Goal: Navigation & Orientation: Find specific page/section

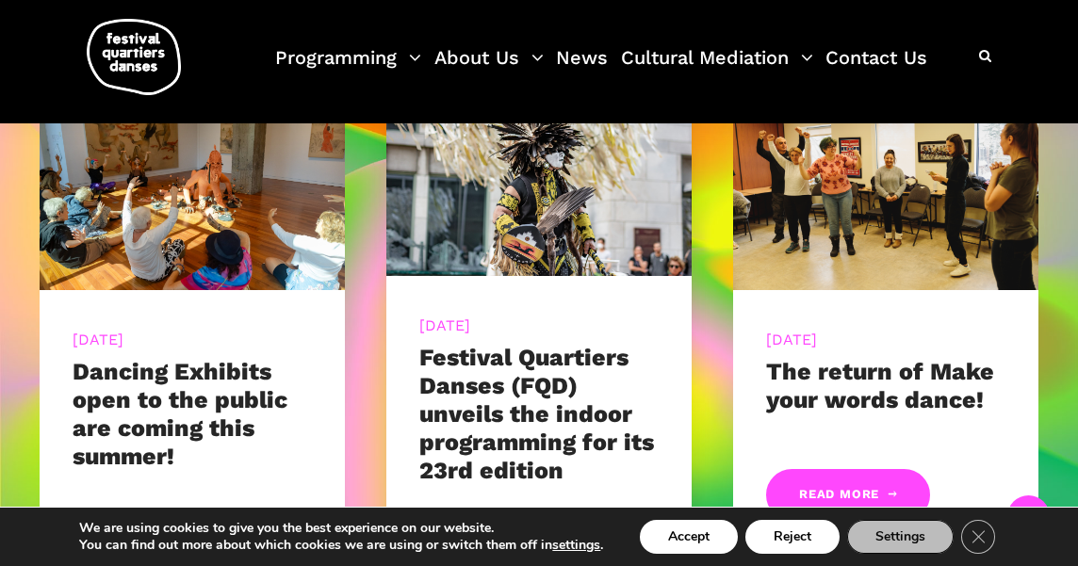
scroll to position [772, 0]
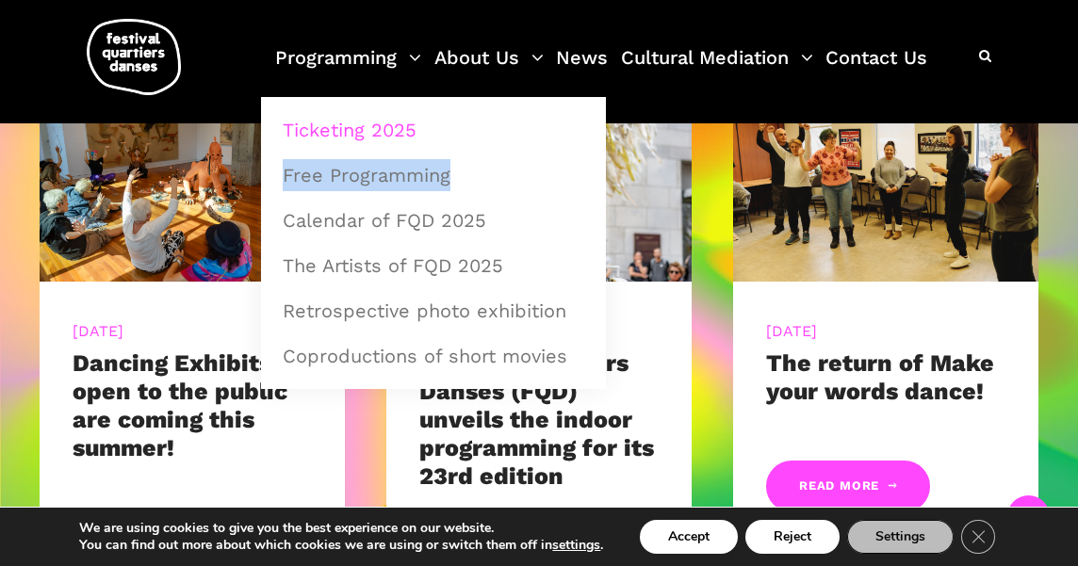
click at [383, 122] on link "Ticketing 2025" at bounding box center [433, 129] width 324 height 43
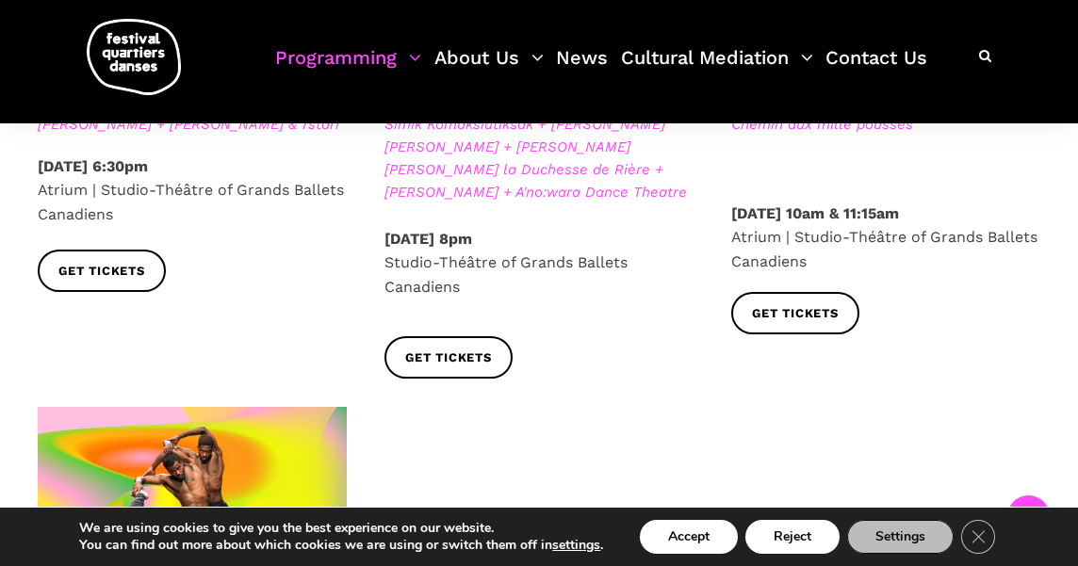
scroll to position [3283, 0]
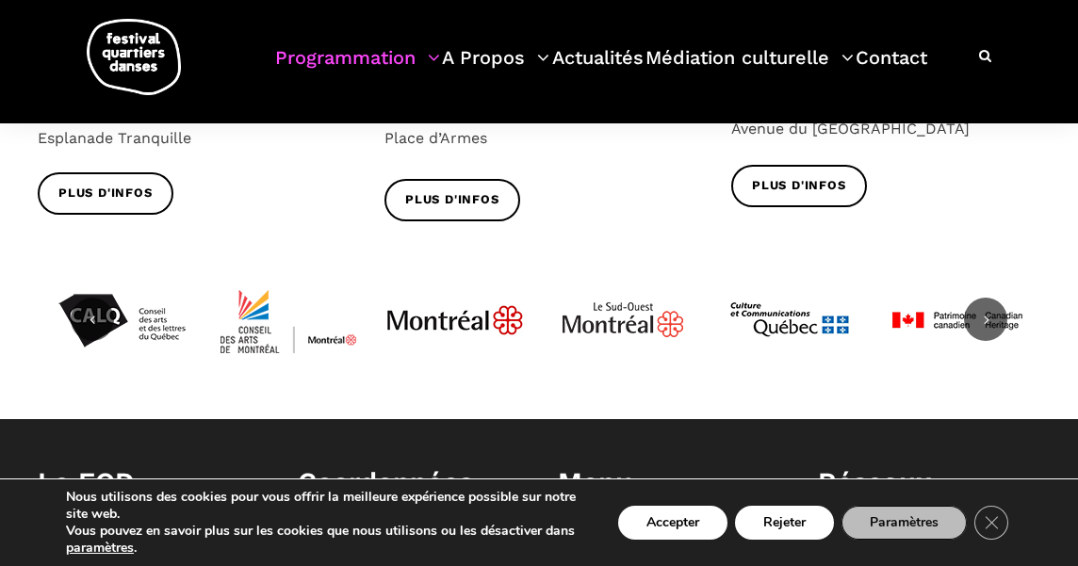
scroll to position [2403, 0]
